Goal: Check status: Check status

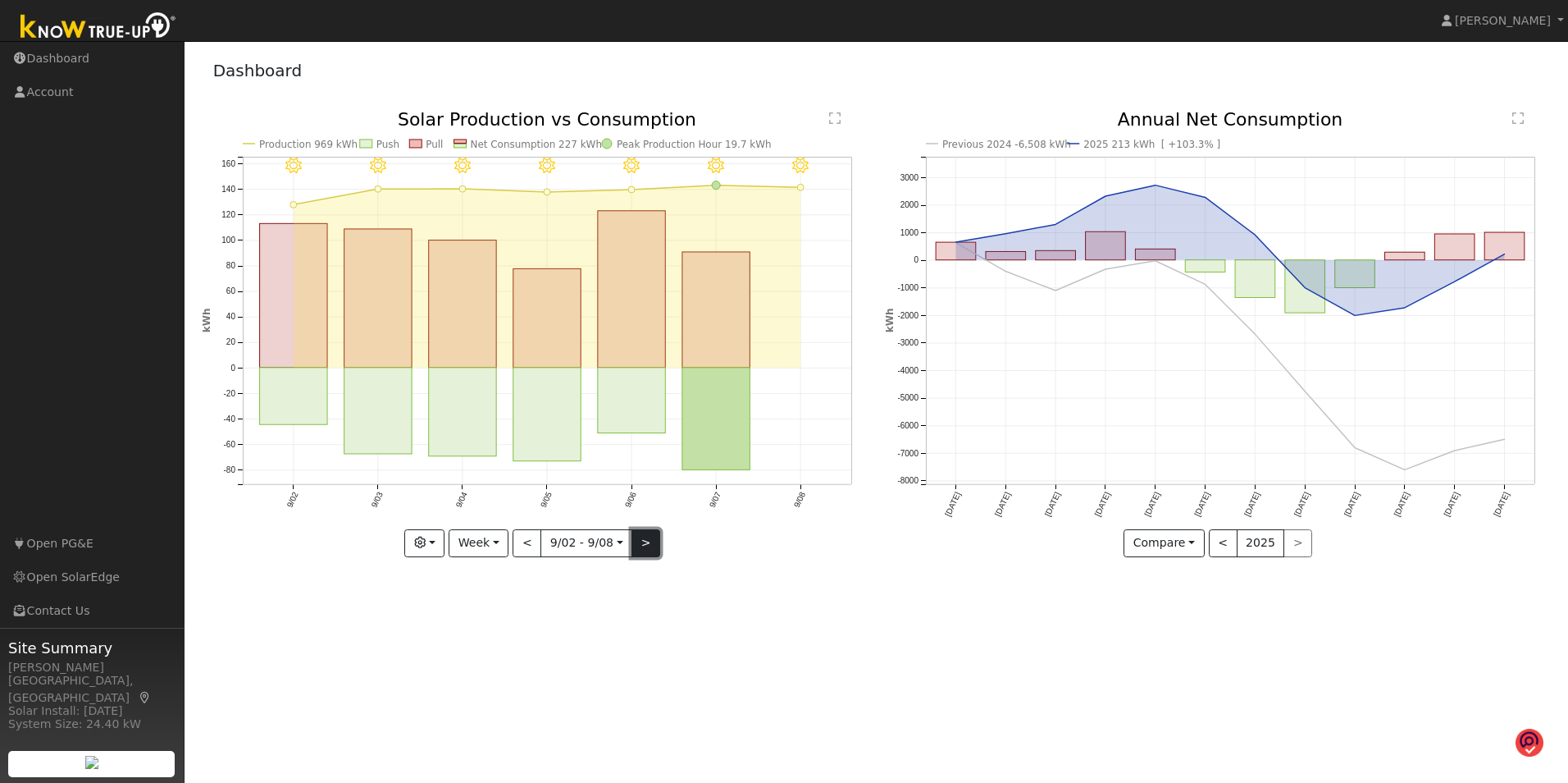
click at [645, 541] on button ">" at bounding box center [645, 543] width 29 height 28
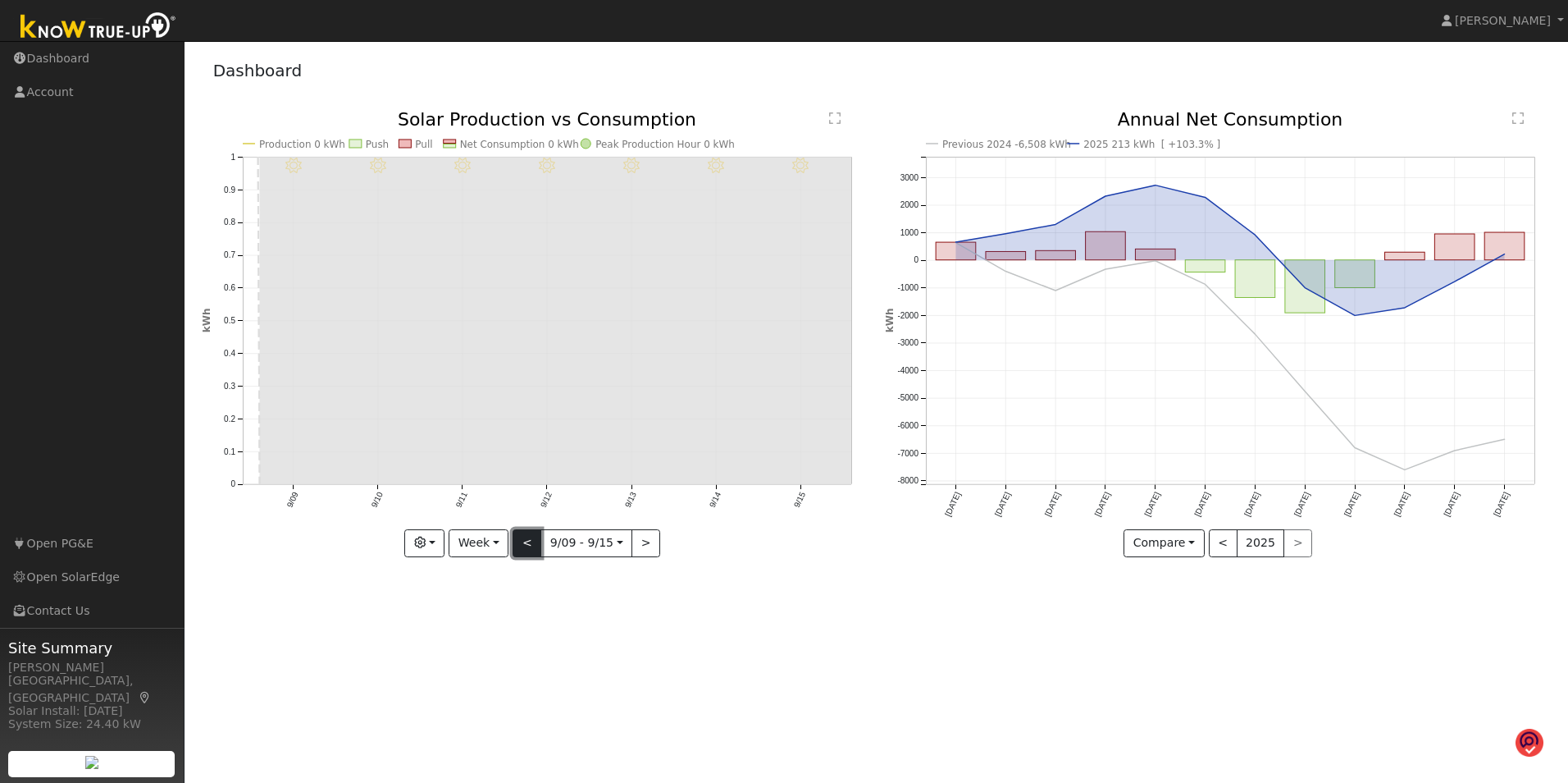
click at [525, 545] on button "<" at bounding box center [527, 543] width 29 height 28
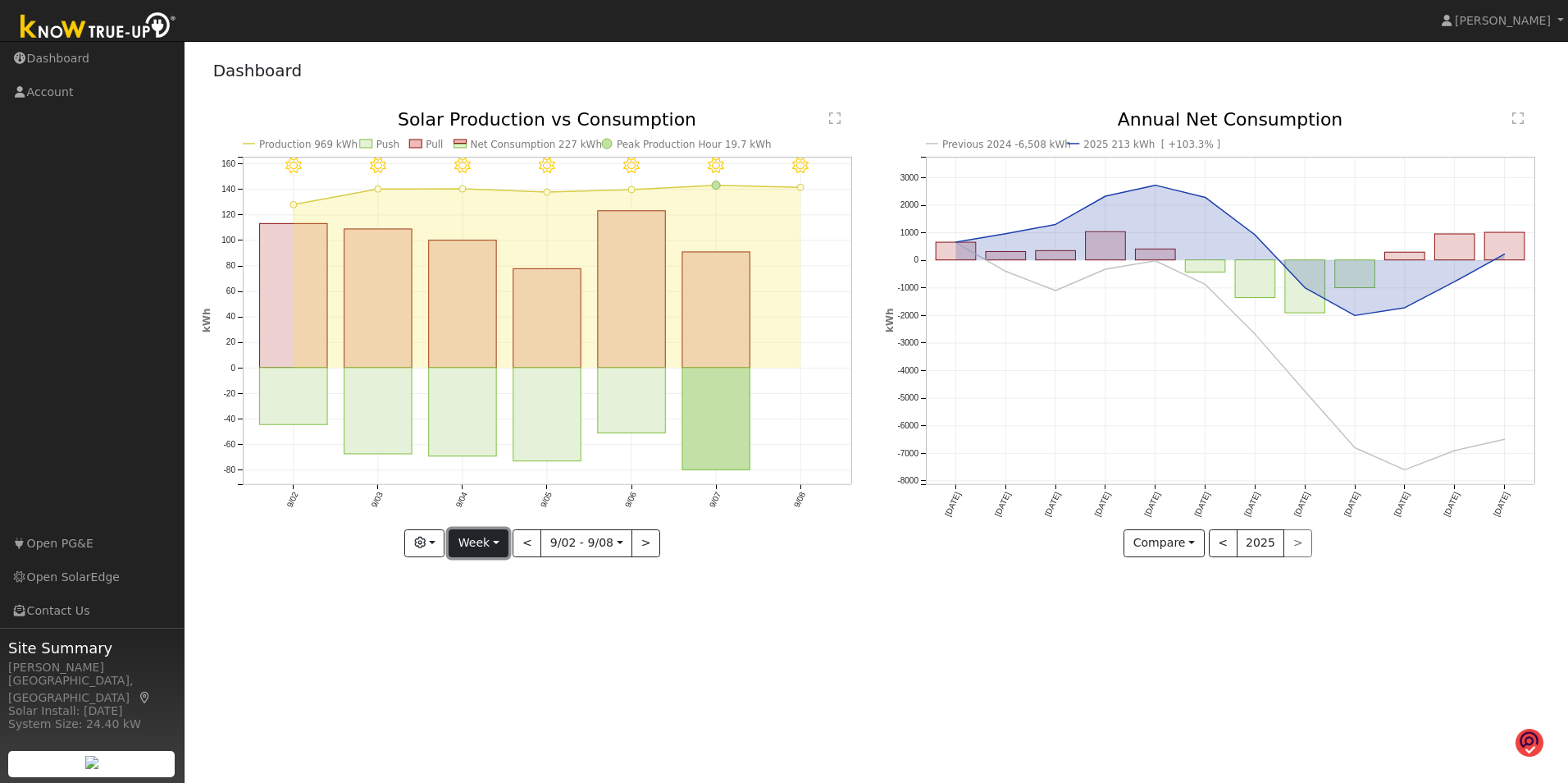
click at [501, 542] on button "Week" at bounding box center [478, 543] width 60 height 28
click at [486, 578] on link "Day" at bounding box center [507, 576] width 114 height 23
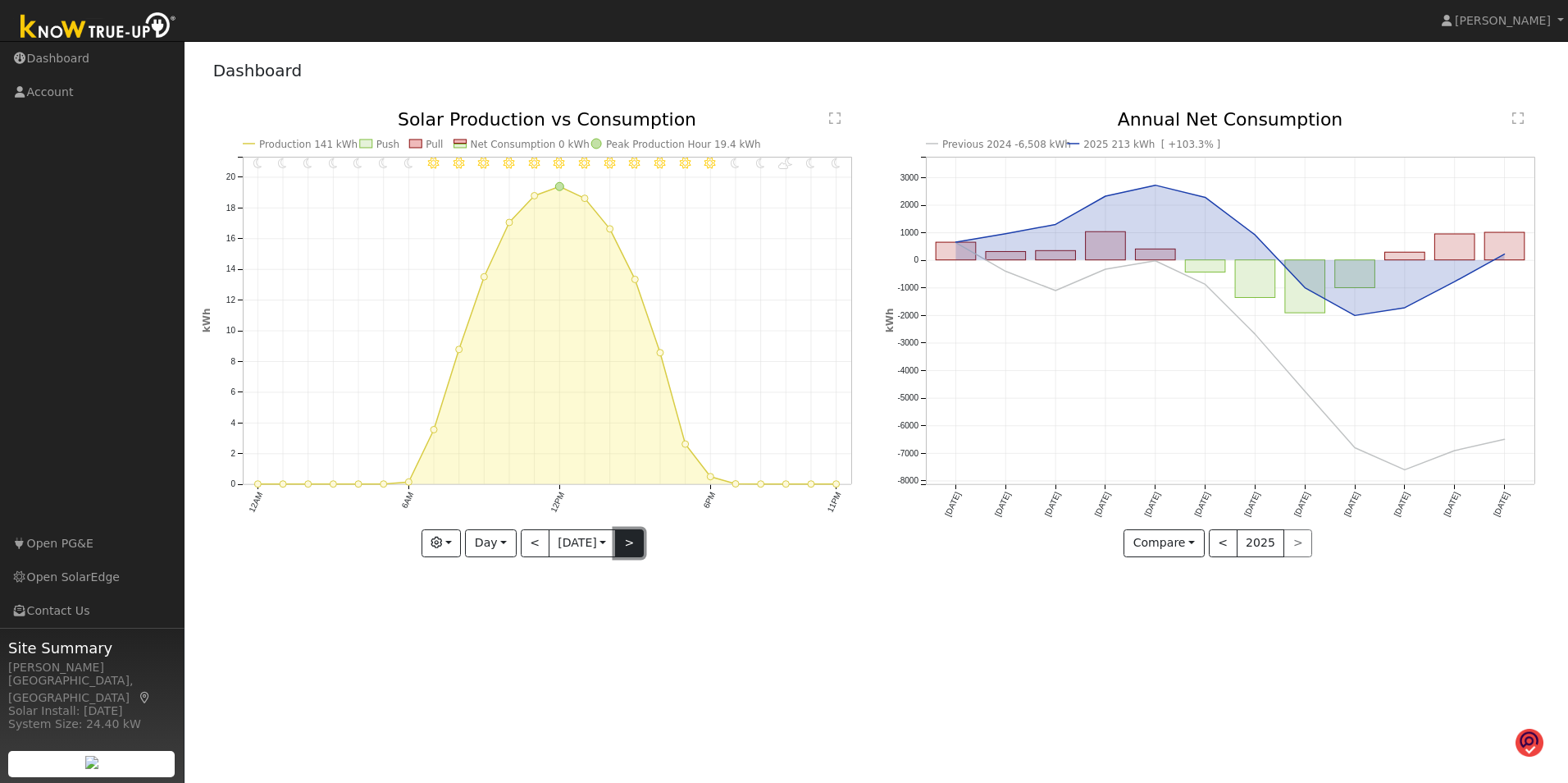
click at [641, 536] on button ">" at bounding box center [629, 543] width 29 height 28
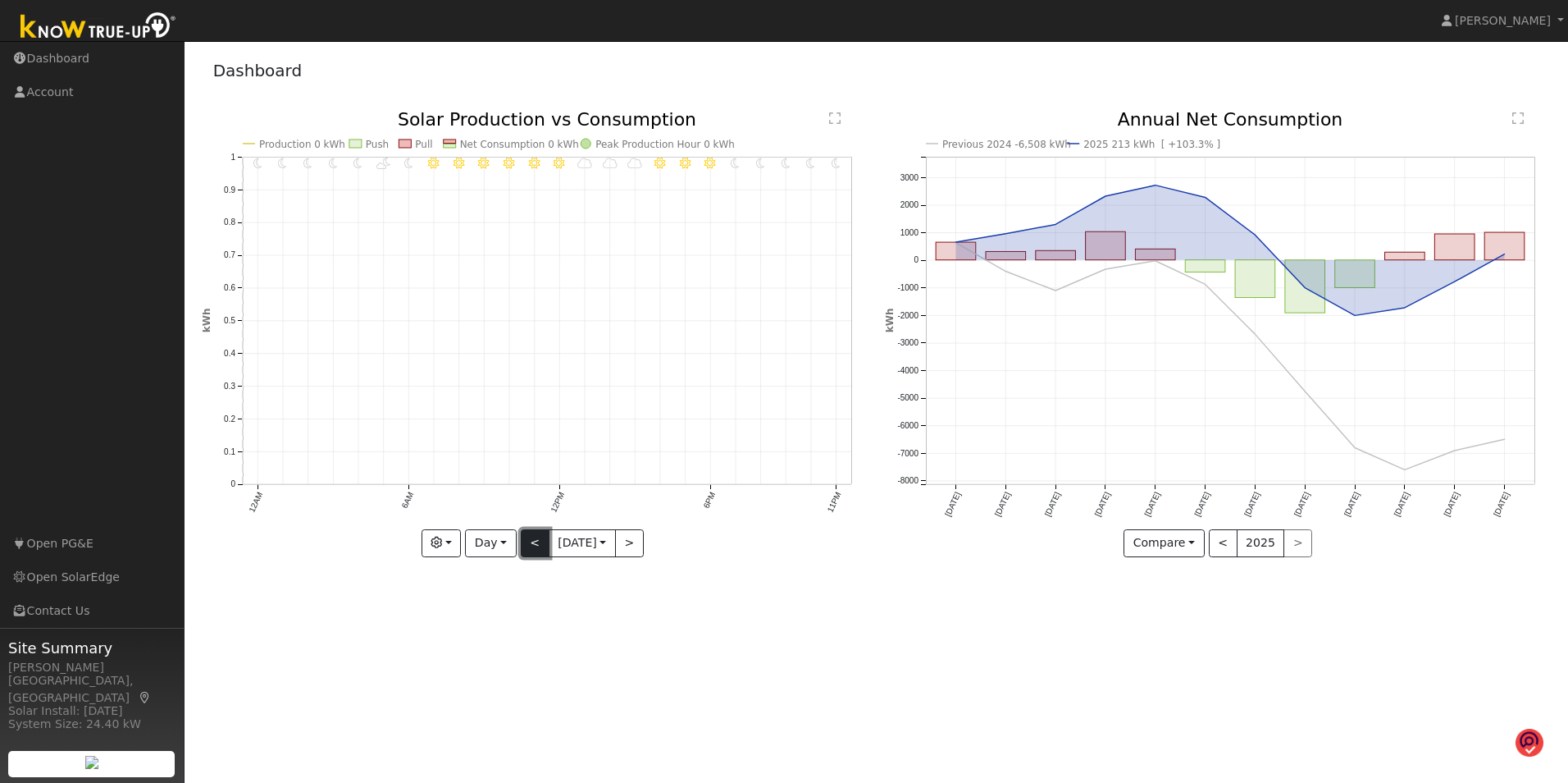
click at [524, 539] on button "<" at bounding box center [534, 543] width 29 height 28
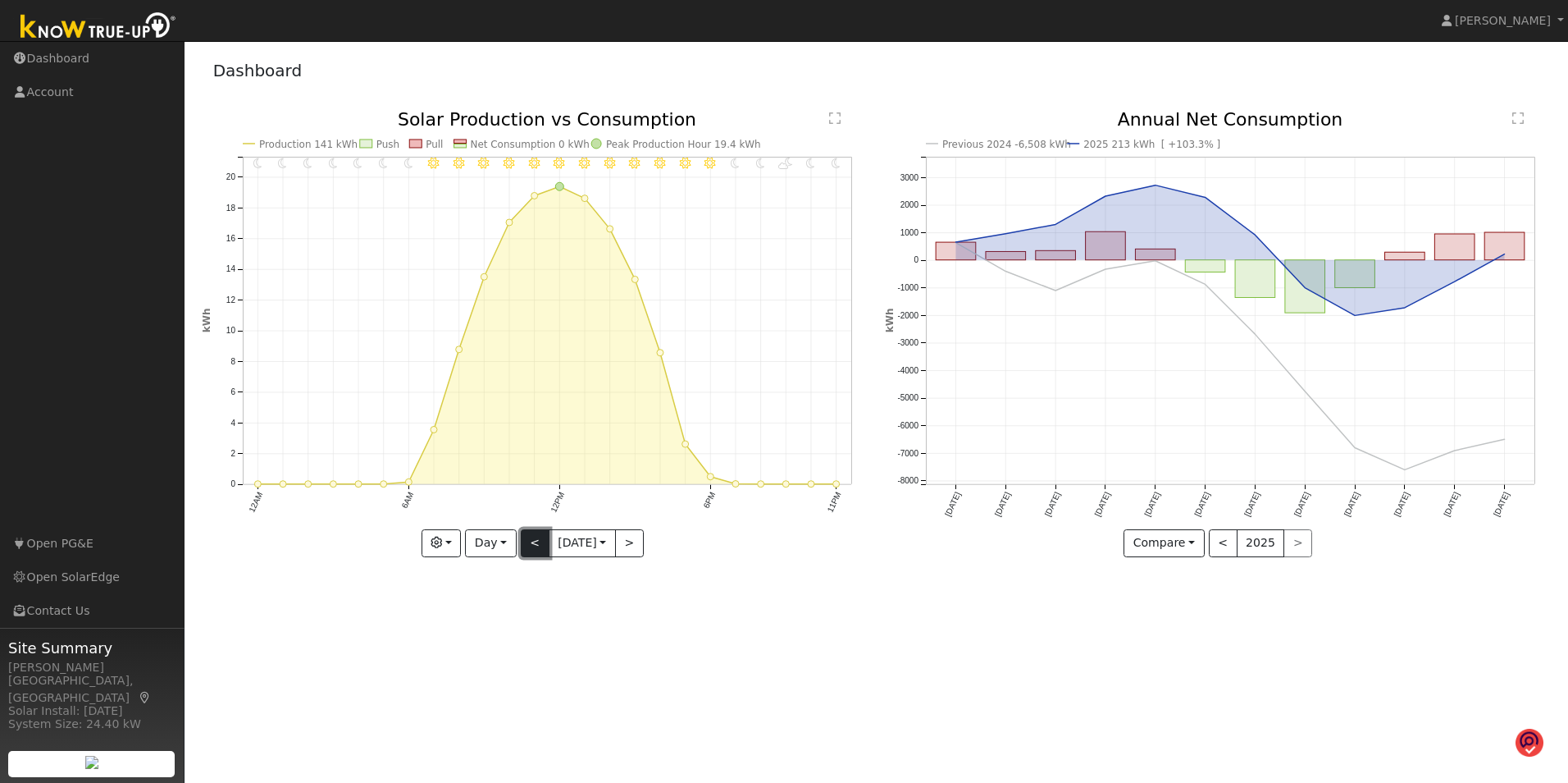
click at [526, 538] on button "<" at bounding box center [534, 543] width 29 height 28
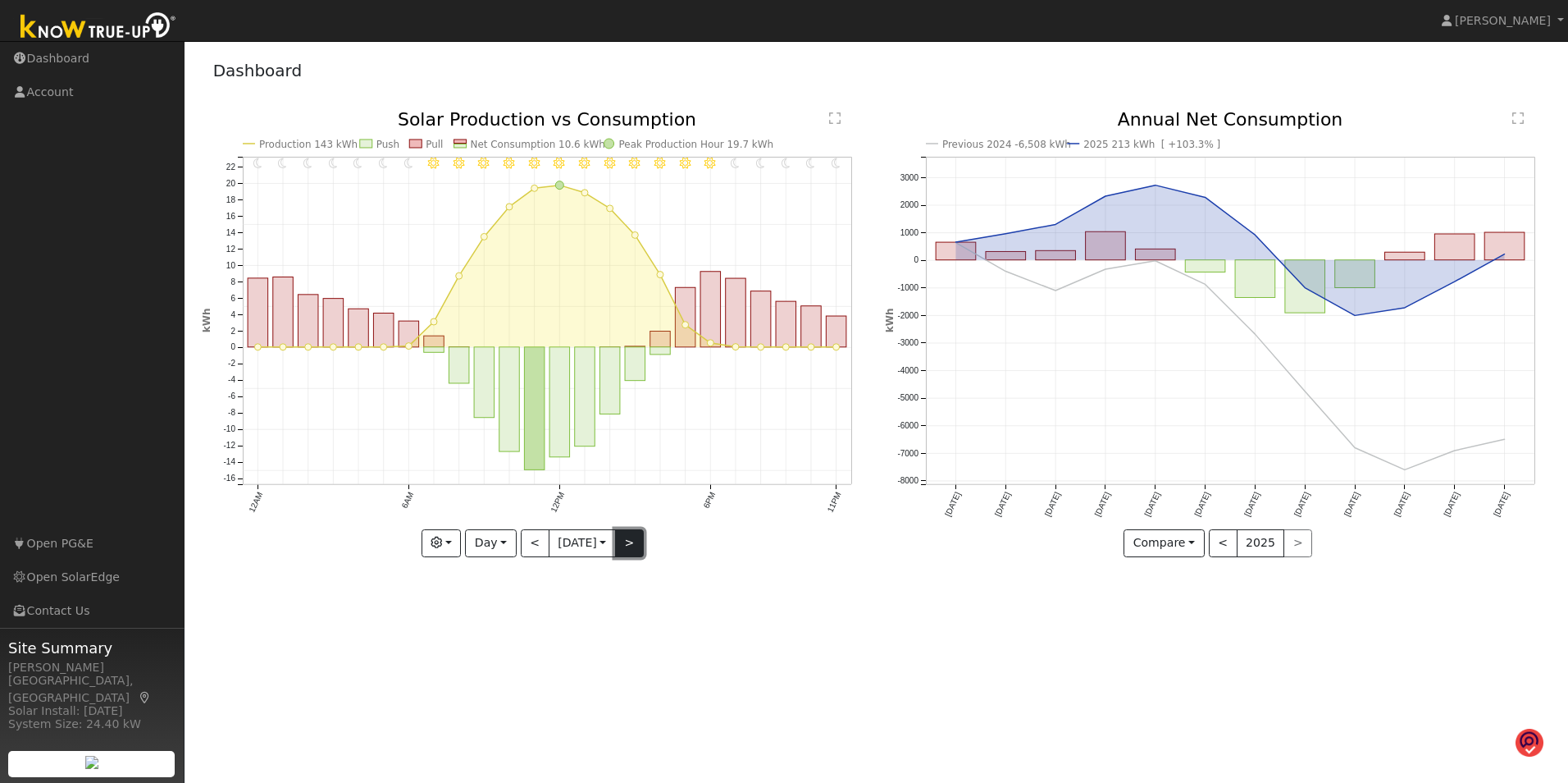
click at [633, 538] on button ">" at bounding box center [629, 543] width 29 height 28
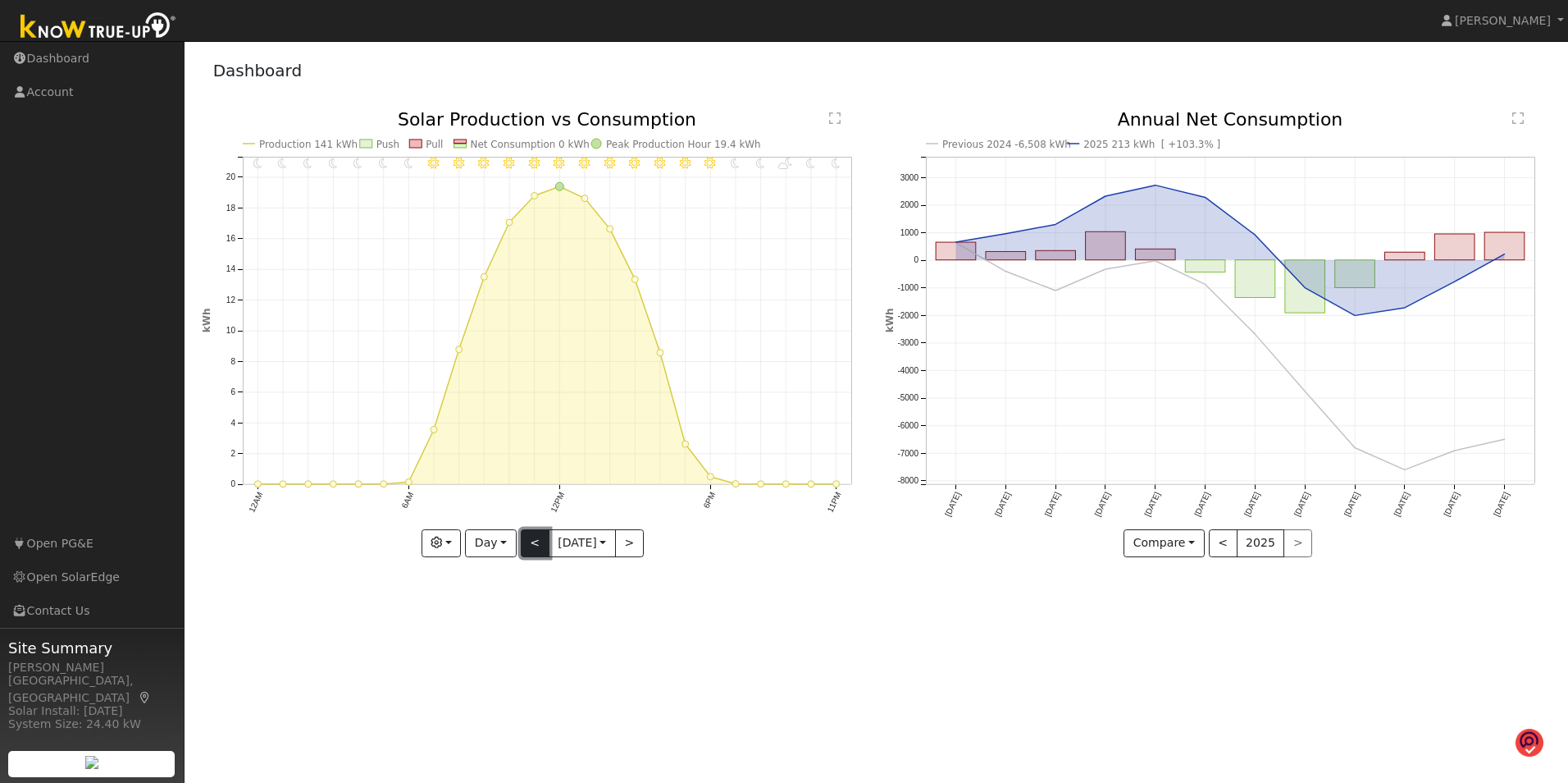
click at [528, 536] on button "<" at bounding box center [534, 543] width 29 height 28
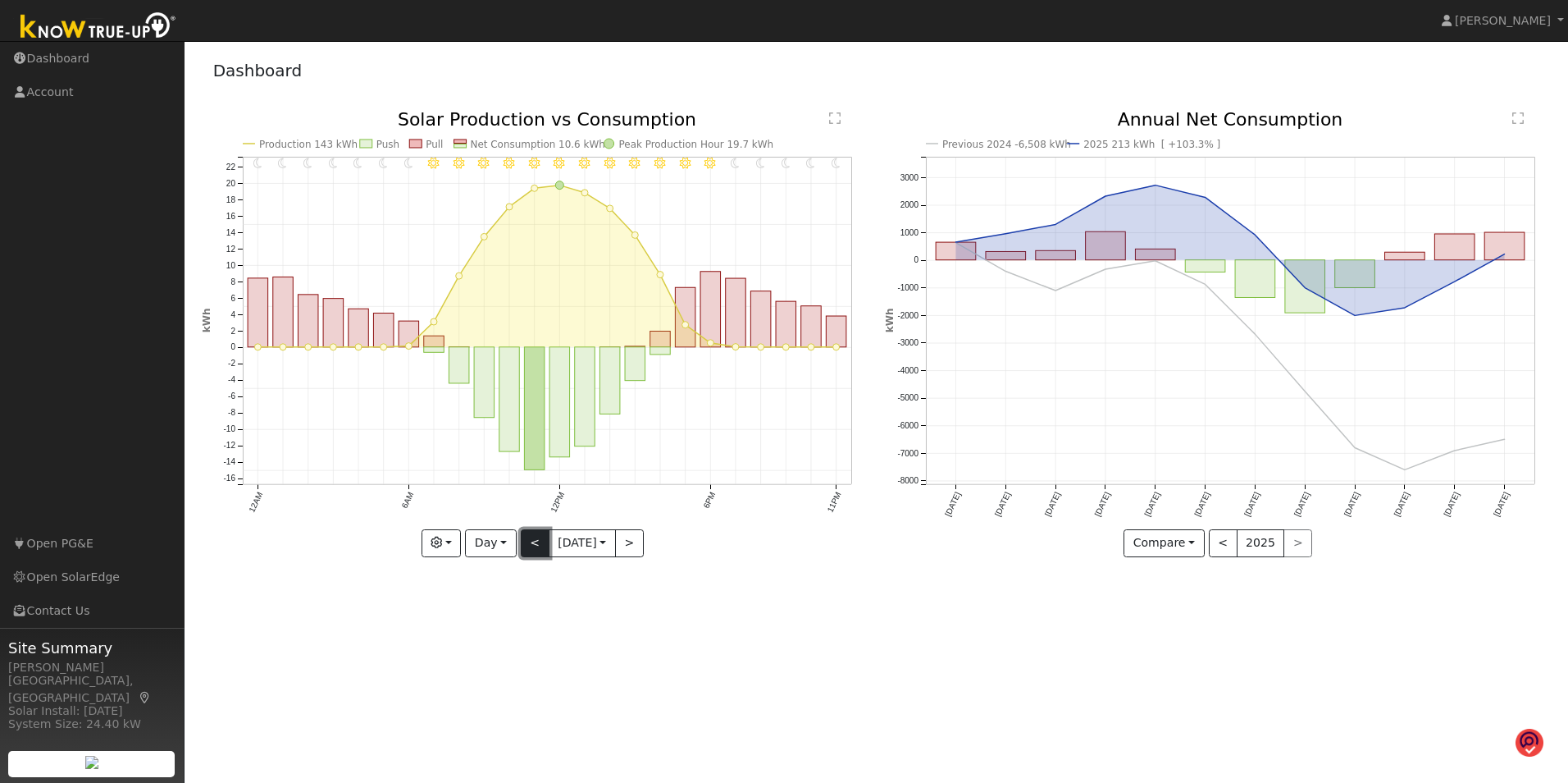
click at [527, 533] on button "<" at bounding box center [534, 543] width 29 height 28
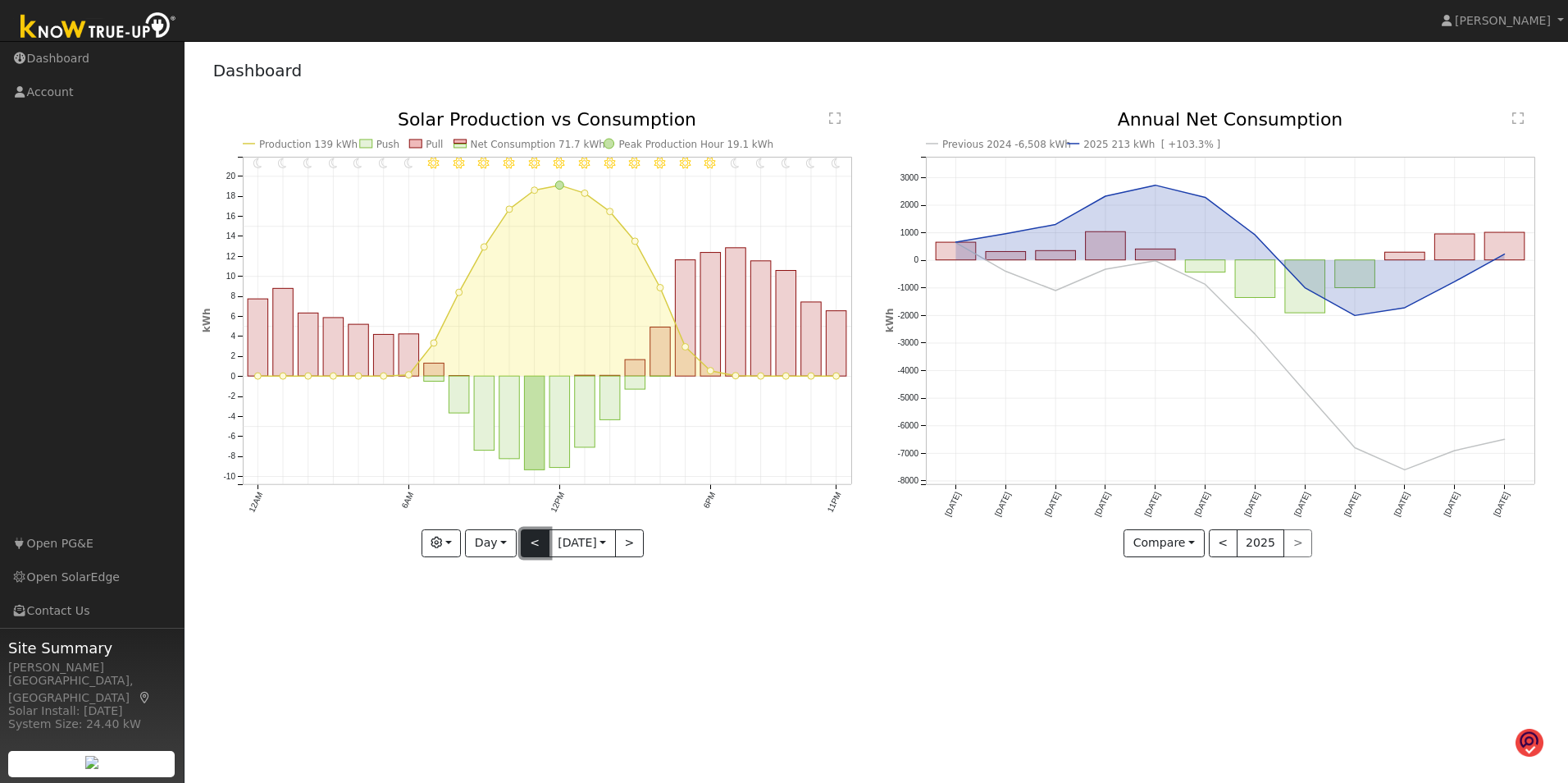
click at [532, 546] on button "<" at bounding box center [534, 543] width 29 height 28
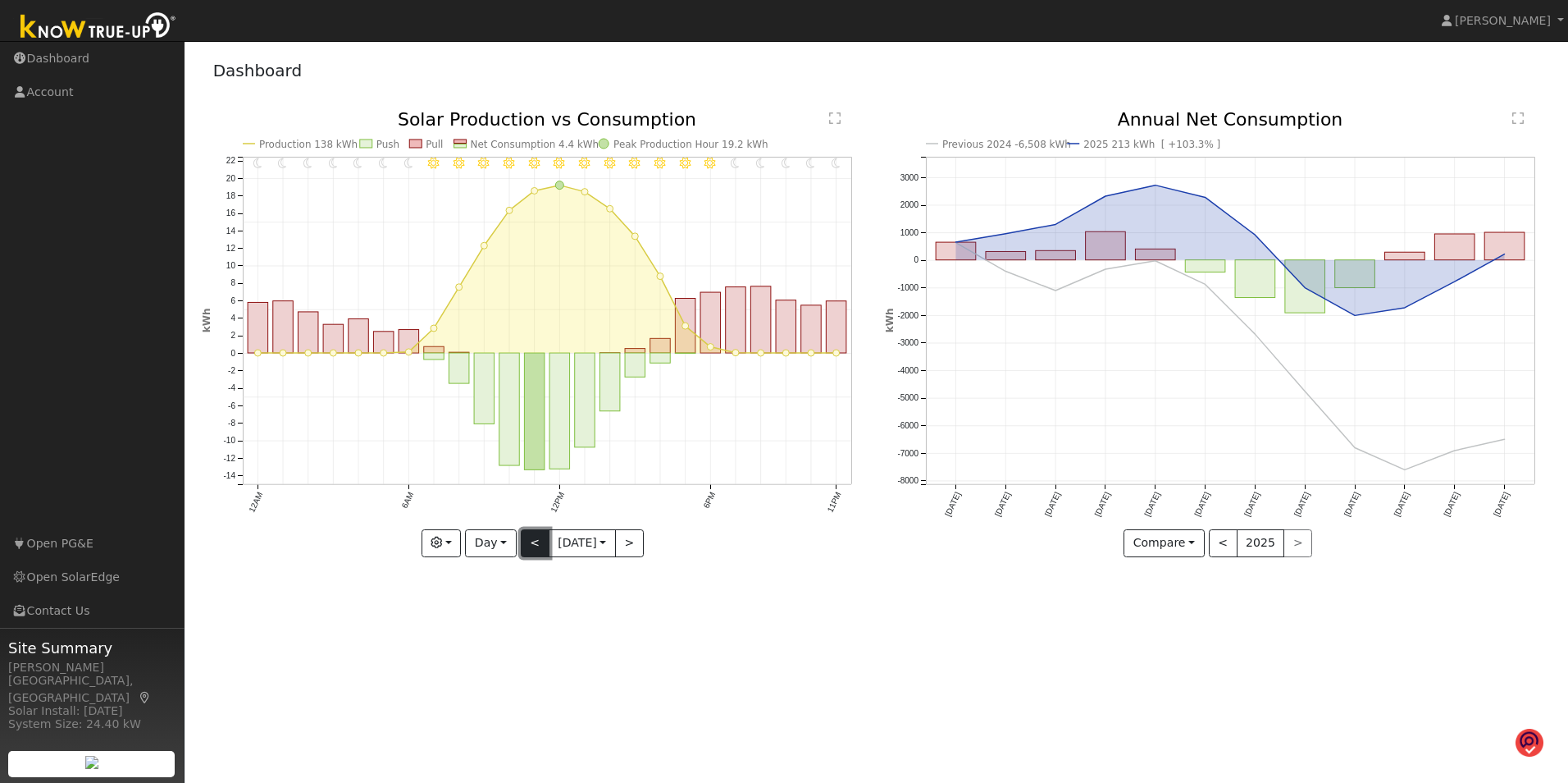
click at [526, 537] on button "<" at bounding box center [534, 543] width 29 height 28
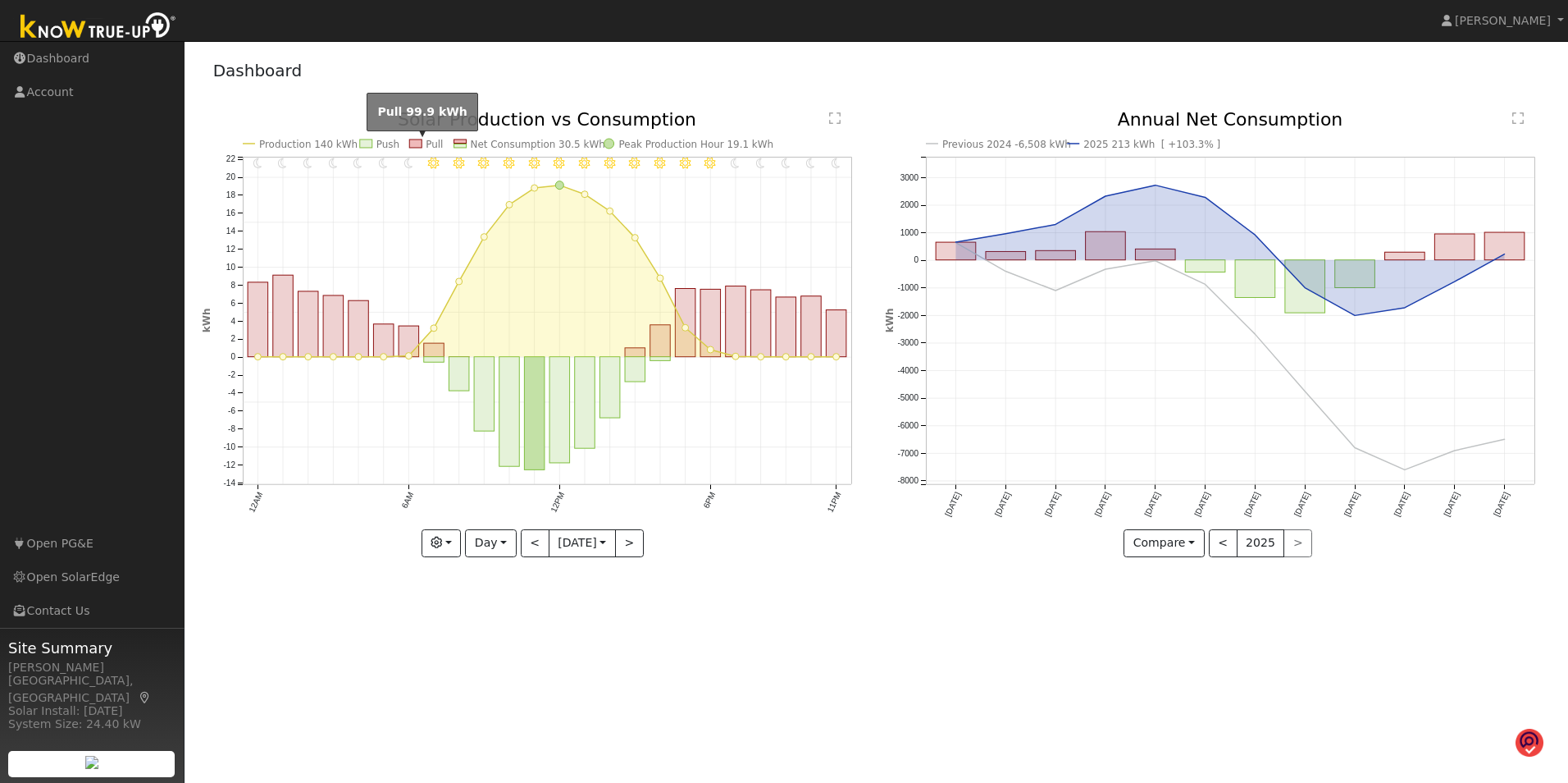
click at [413, 143] on rect at bounding box center [415, 143] width 12 height 8
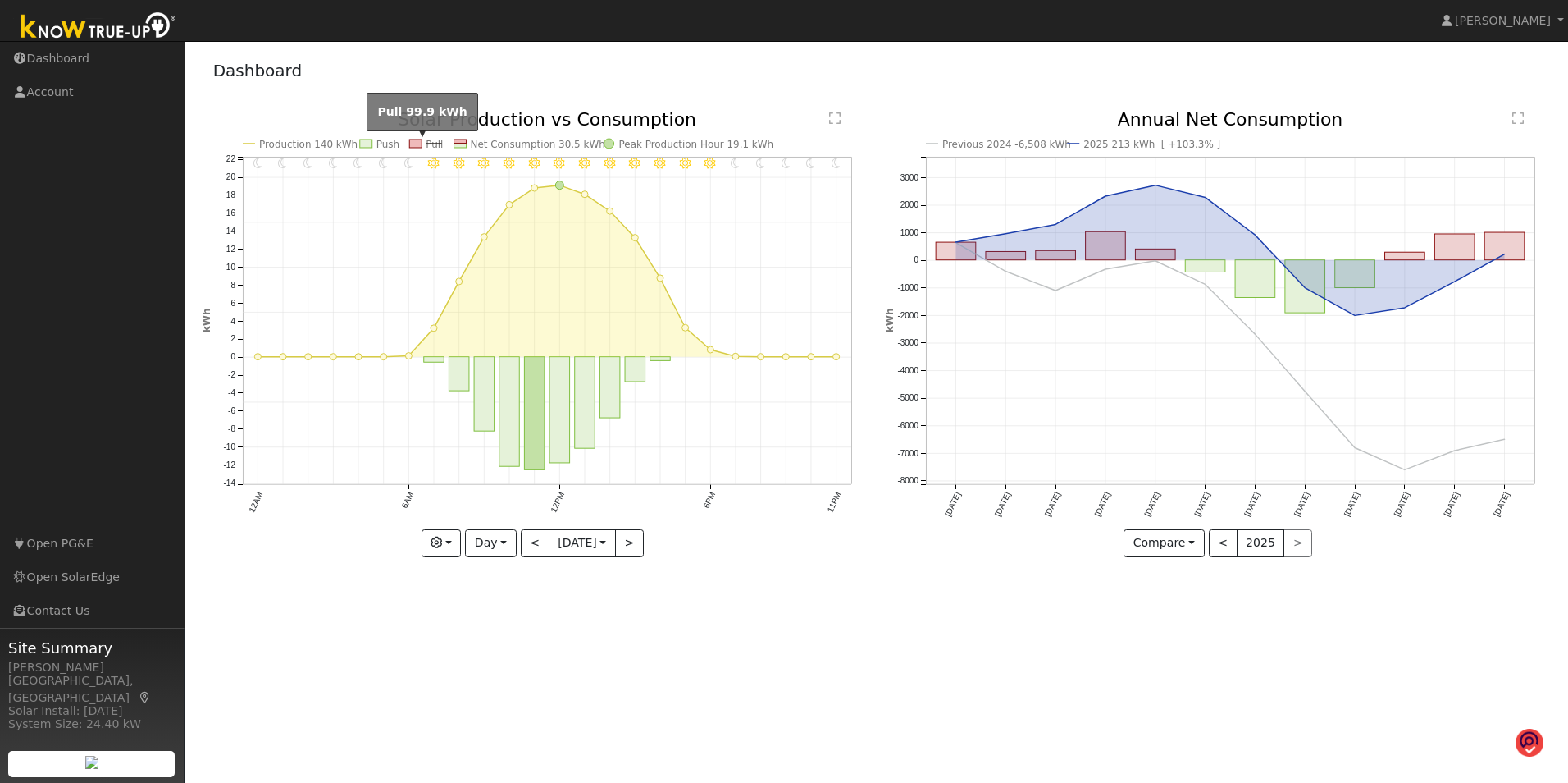
click at [412, 144] on rect at bounding box center [415, 143] width 12 height 8
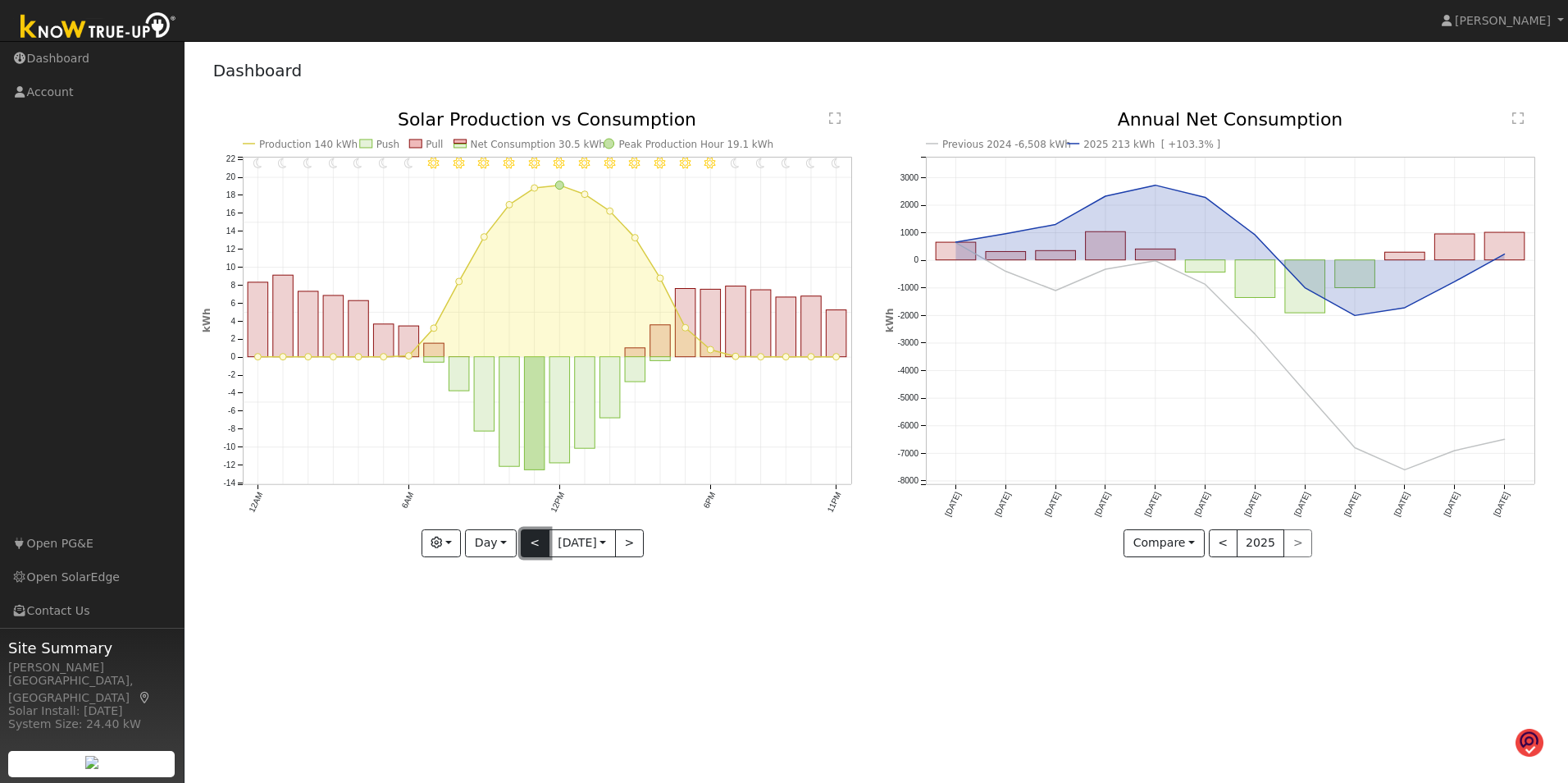
click at [530, 536] on button "<" at bounding box center [534, 543] width 29 height 28
click at [521, 535] on button "<" at bounding box center [534, 543] width 29 height 28
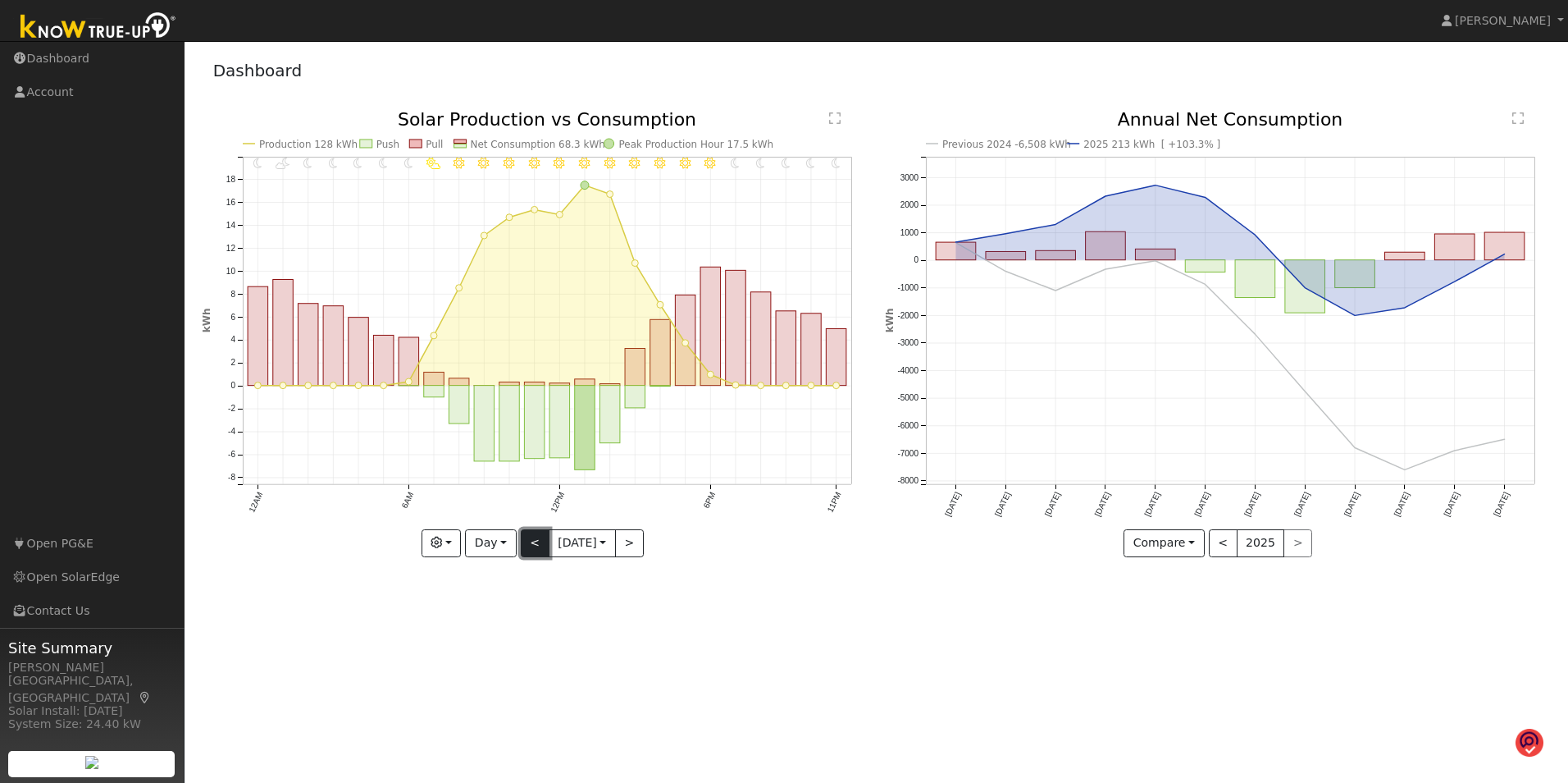
click at [523, 542] on button "<" at bounding box center [534, 543] width 29 height 28
type input "[DATE]"
